Goal: Information Seeking & Learning: Learn about a topic

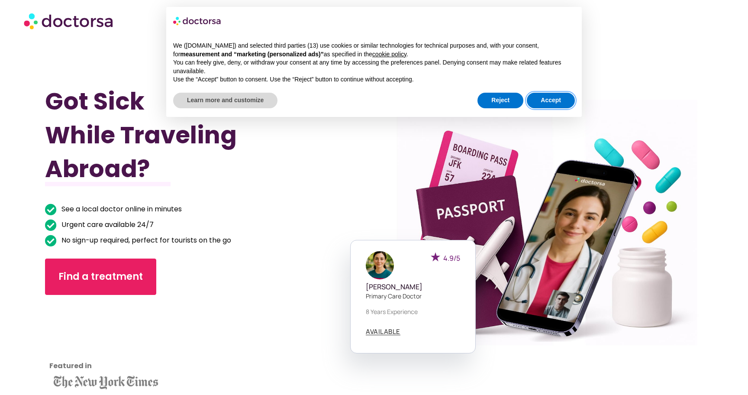
click at [556, 108] on button "Accept" at bounding box center [550, 101] width 48 height 16
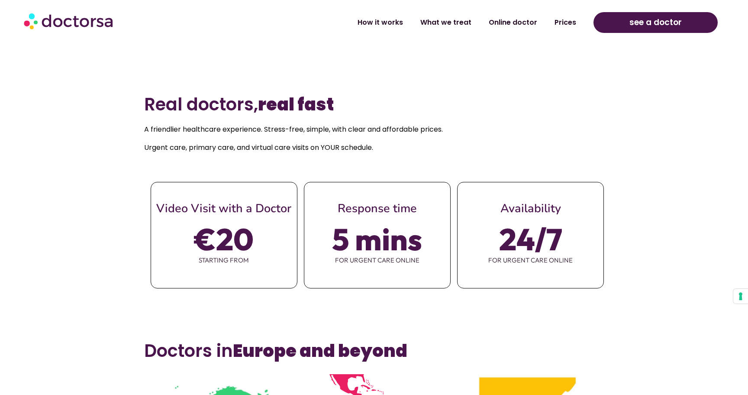
scroll to position [361, 0]
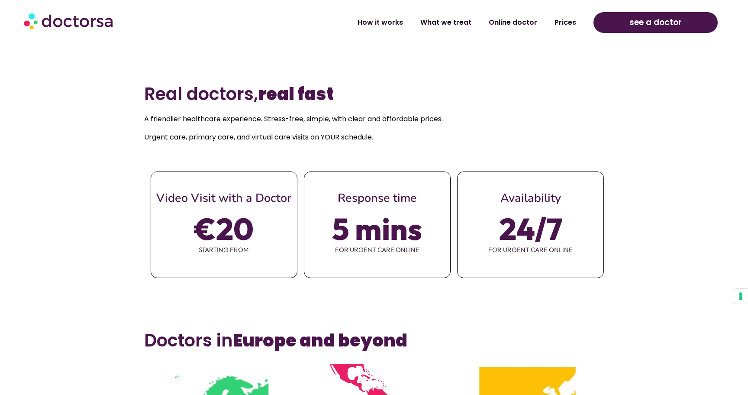
click at [224, 253] on span "starting from" at bounding box center [224, 250] width 146 height 18
click at [450, 237] on div "Response time 5 mins for urgent care online" at bounding box center [377, 224] width 147 height 106
click at [539, 221] on span "24/7" at bounding box center [530, 228] width 63 height 24
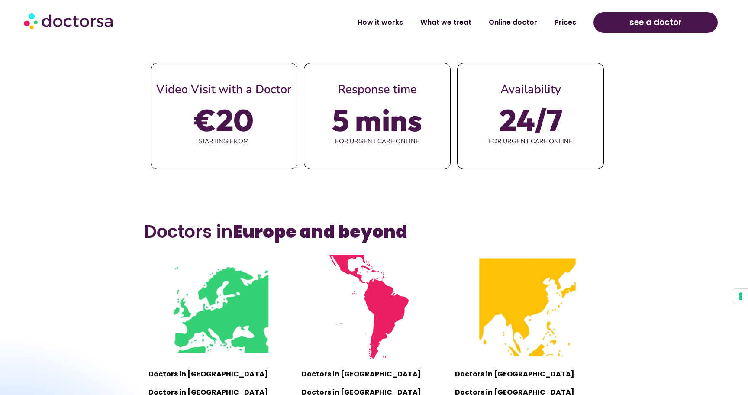
scroll to position [518, 0]
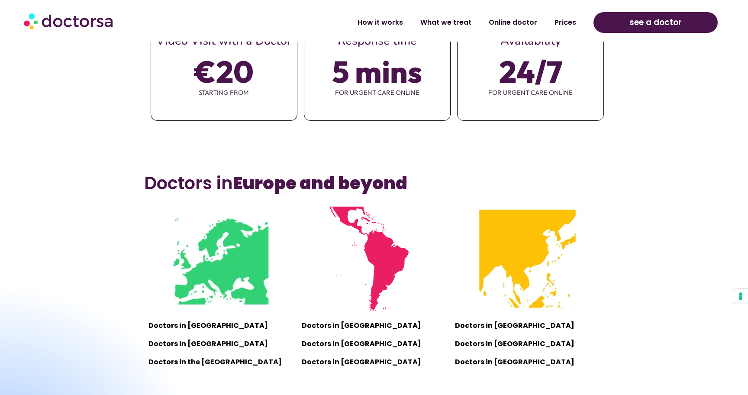
click at [382, 250] on img at bounding box center [374, 258] width 104 height 104
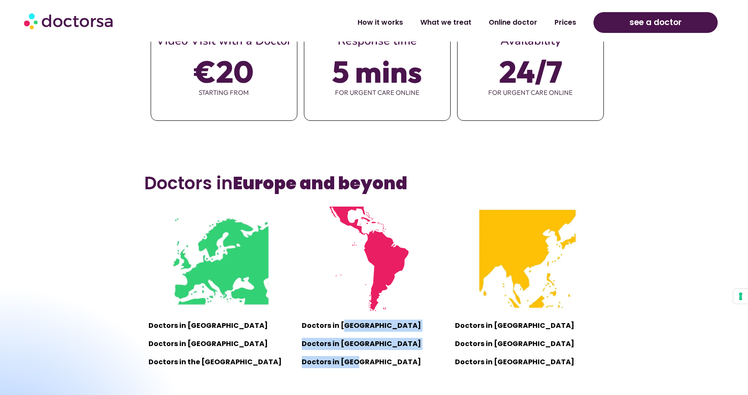
drag, startPoint x: 343, startPoint y: 327, endPoint x: 357, endPoint y: 363, distance: 38.5
click at [357, 363] on div "Doctors in Mexico Doctors in Brazil Doctors in Argentina" at bounding box center [374, 343] width 144 height 49
click at [357, 363] on p "Doctors in [GEOGRAPHIC_DATA]" at bounding box center [374, 362] width 144 height 12
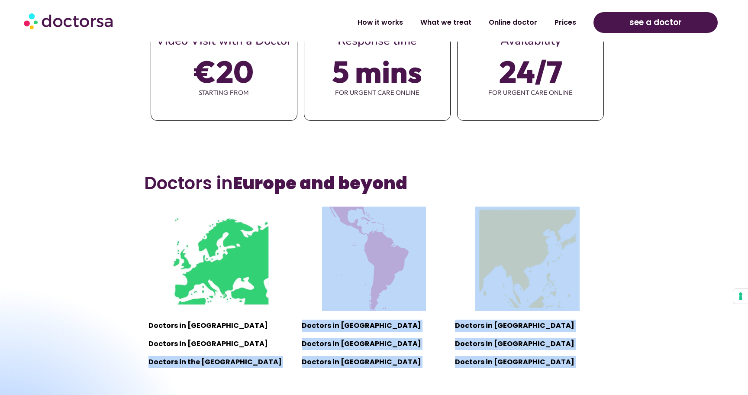
drag, startPoint x: 187, startPoint y: 327, endPoint x: 204, endPoint y: 350, distance: 28.1
click at [204, 350] on div "Doctors in Europe Doctors in Turkey Doctors in the United Kingdom" at bounding box center [220, 343] width 144 height 49
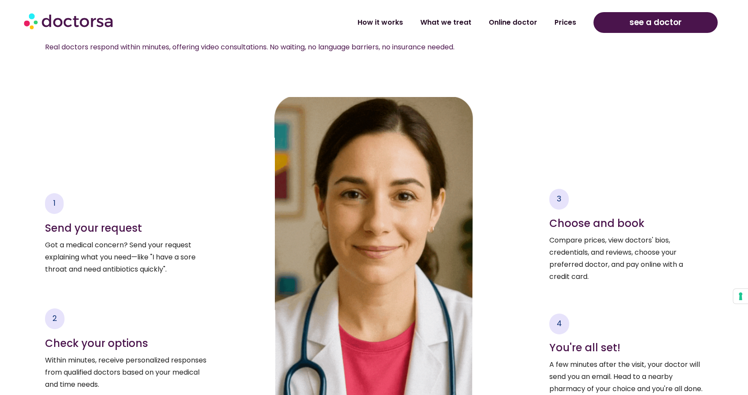
scroll to position [1115, 0]
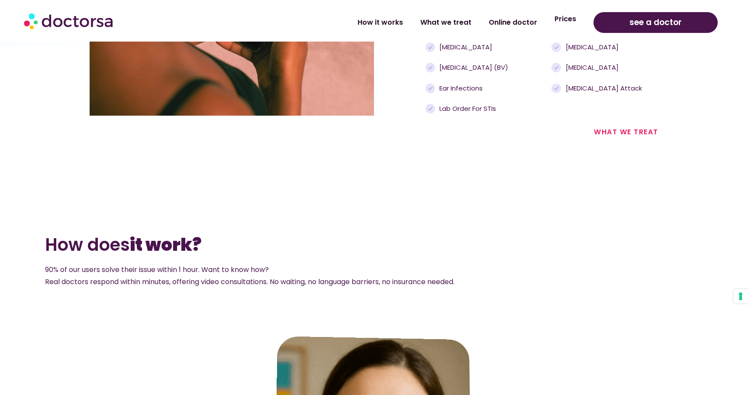
click at [560, 21] on link "Prices" at bounding box center [565, 19] width 39 height 20
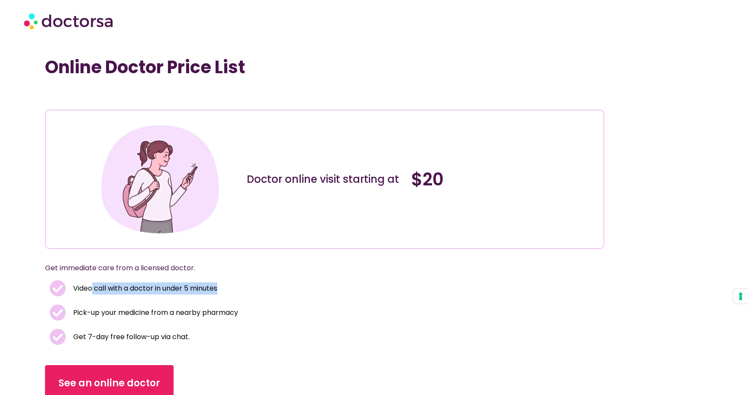
drag, startPoint x: 92, startPoint y: 287, endPoint x: 225, endPoint y: 289, distance: 132.8
click at [225, 289] on li "Video call with a doctor in under 5 minutes" at bounding box center [324, 290] width 551 height 20
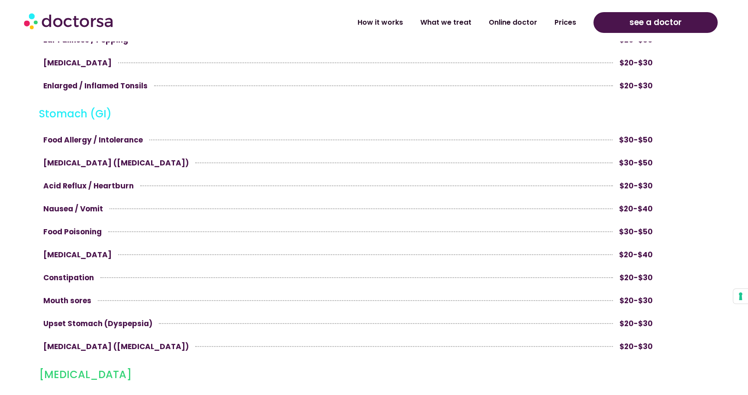
scroll to position [1657, 0]
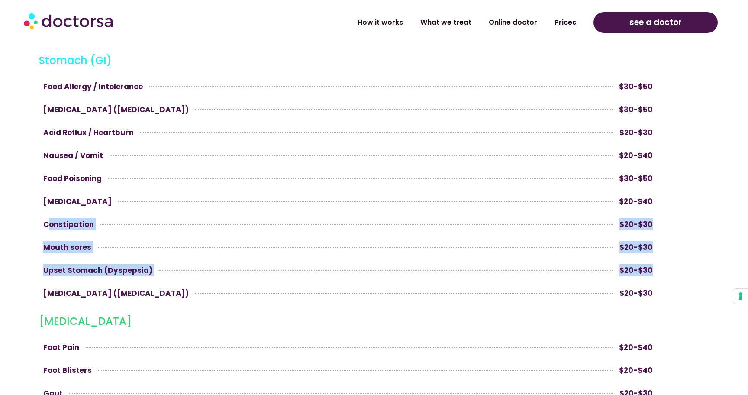
drag, startPoint x: 48, startPoint y: 226, endPoint x: 86, endPoint y: 286, distance: 70.8
click at [86, 286] on div "Food Allergy / Intolerance $30-$50 Irritable Bowel Syndrome (IBS) $30-$50 Acid …" at bounding box center [348, 189] width 618 height 227
click at [86, 286] on div "Stomach Flu (Gastroenteritis) $20-$30" at bounding box center [348, 292] width 618 height 21
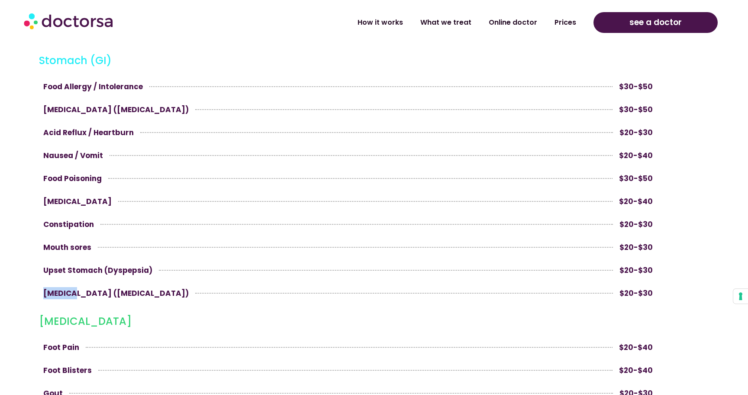
click at [86, 286] on div "Stomach Flu (Gastroenteritis) $20-$30" at bounding box center [348, 292] width 618 height 21
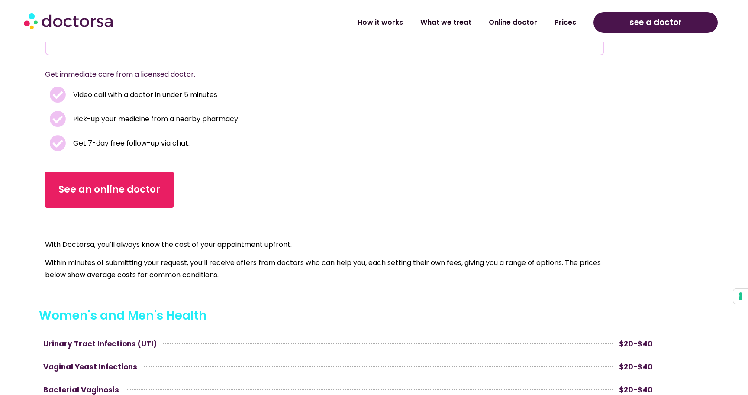
scroll to position [0, 0]
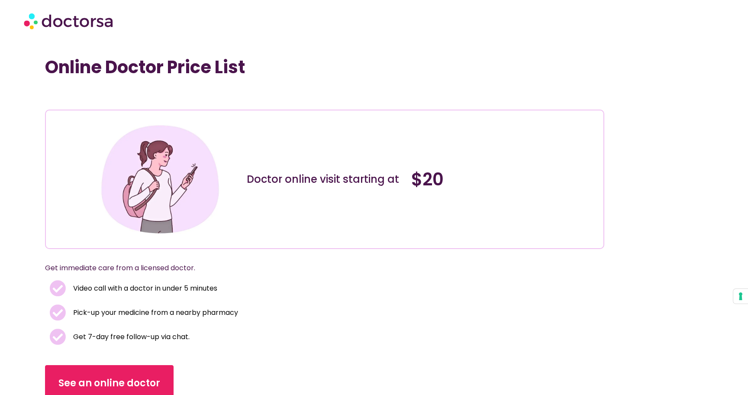
click at [47, 17] on img at bounding box center [69, 21] width 91 height 26
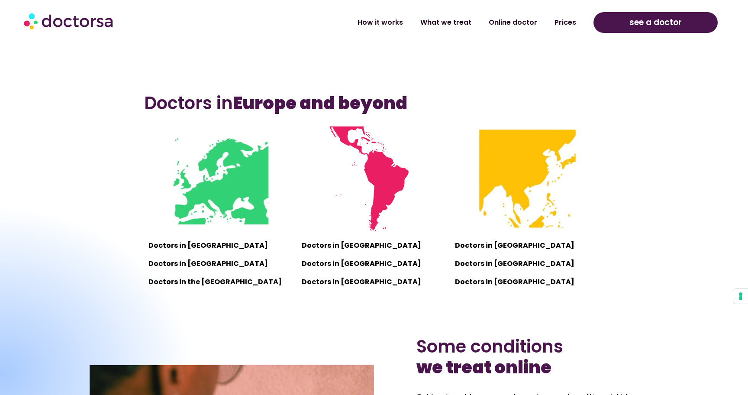
scroll to position [607, 0]
